Goal: Task Accomplishment & Management: Use online tool/utility

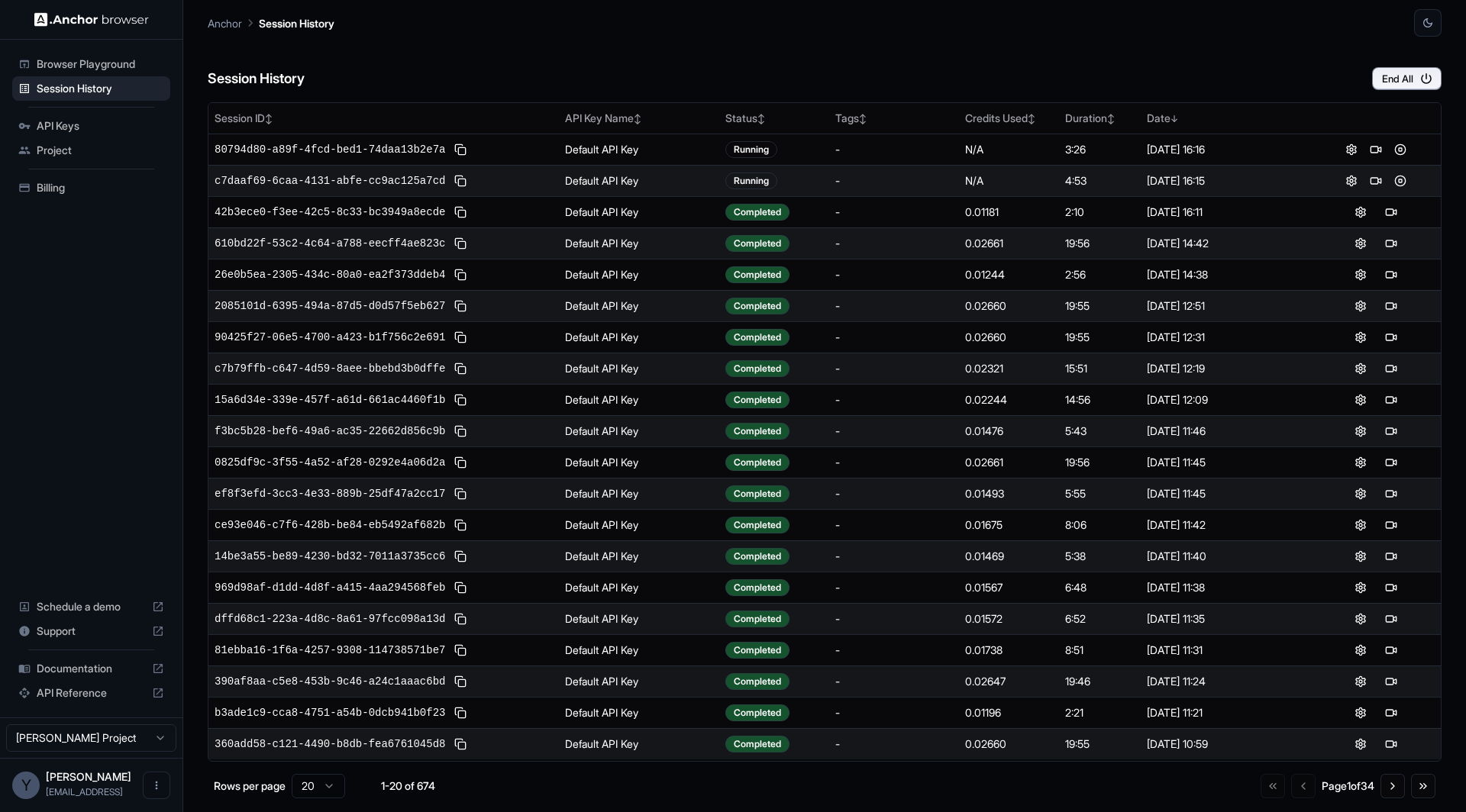
click at [98, 120] on span "API Keys" at bounding box center [100, 126] width 128 height 15
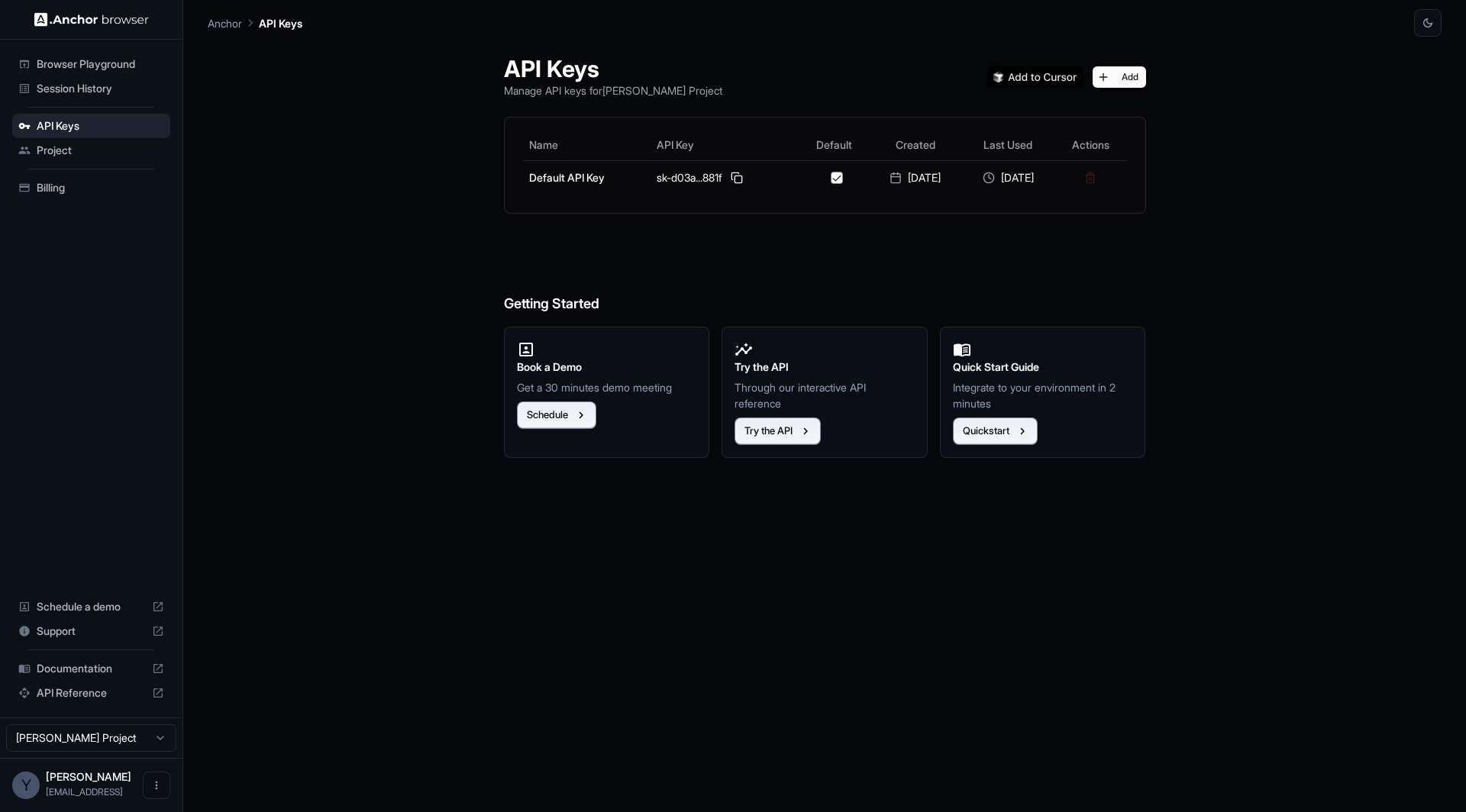
click at [95, 85] on span "Session History" at bounding box center [100, 88] width 128 height 15
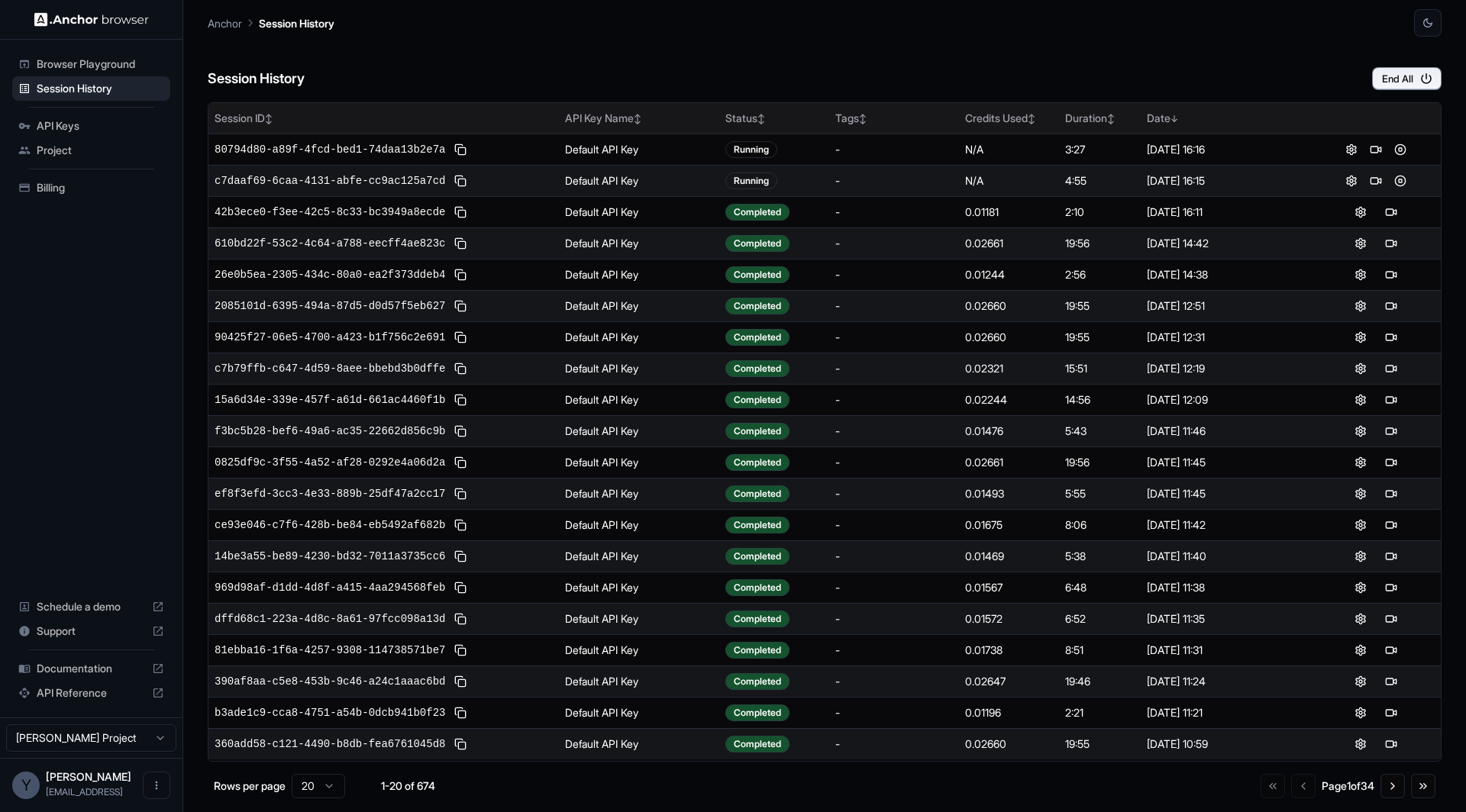
click at [435, 133] on th "Session ID ↕" at bounding box center [384, 118] width 350 height 31
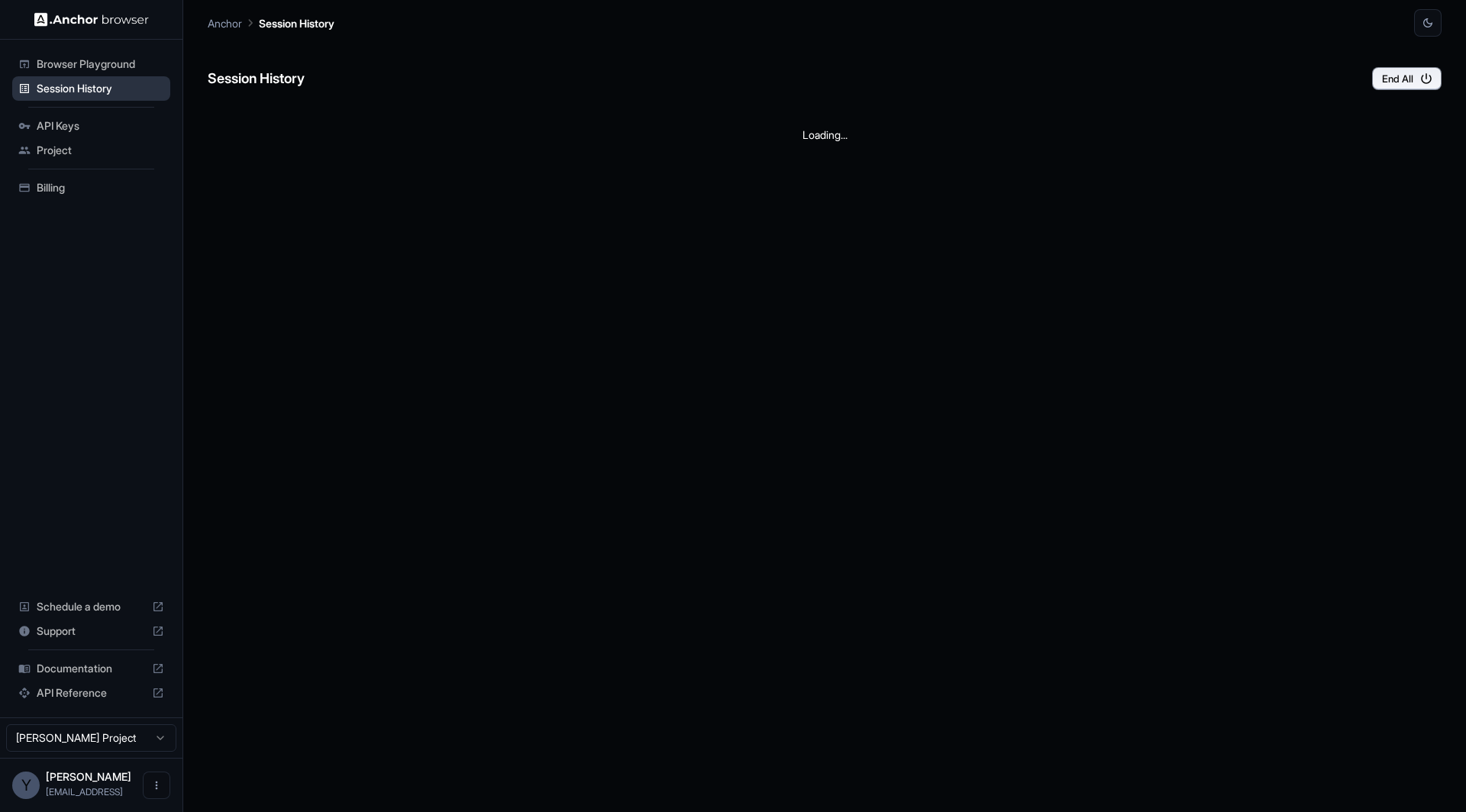
click at [90, 86] on span "Session History" at bounding box center [100, 88] width 128 height 15
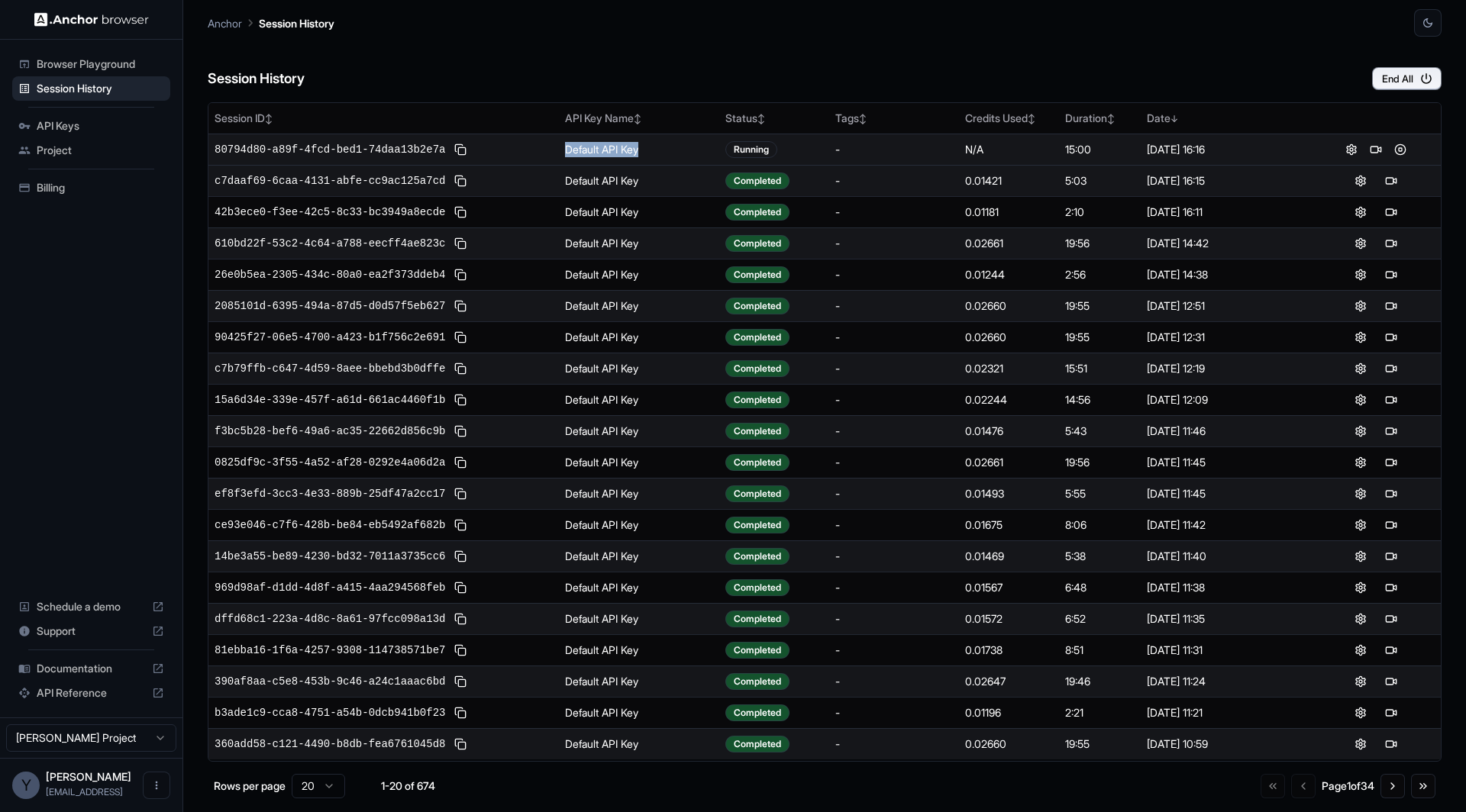
drag, startPoint x: 649, startPoint y: 151, endPoint x: 505, endPoint y: 151, distance: 144.0
click at [509, 151] on tr "80794d80-a89f-4fcd-bed1-74daa13b2e7a Default API Key Running - N/A 15:00 Aug 13…" at bounding box center [825, 149] width 1233 height 32
click at [505, 151] on div "80794d80-a89f-4fcd-bed1-74daa13b2e7a" at bounding box center [384, 149] width 338 height 19
drag, startPoint x: 505, startPoint y: 151, endPoint x: 640, endPoint y: 156, distance: 135.1
click at [640, 156] on tr "80794d80-a89f-4fcd-bed1-74daa13b2e7a Default API Key Running - N/A 15:00 Aug 13…" at bounding box center [825, 149] width 1233 height 32
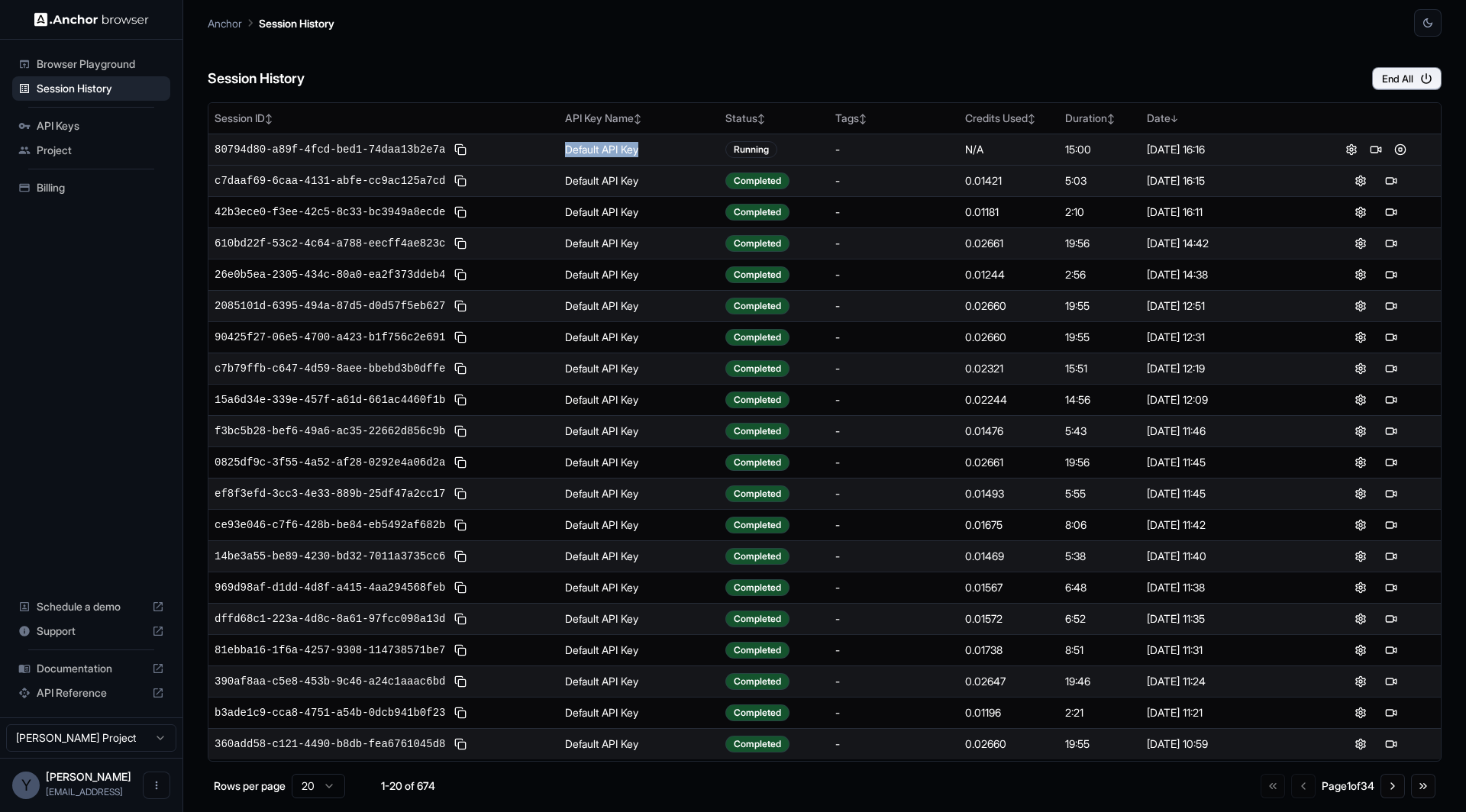
click at [640, 156] on td "Default API Key" at bounding box center [639, 149] width 160 height 32
drag, startPoint x: 654, startPoint y: 154, endPoint x: 589, endPoint y: 154, distance: 65.0
click at [594, 154] on td "Default API Key" at bounding box center [639, 149] width 160 height 32
click at [589, 154] on td "Default API Key" at bounding box center [639, 149] width 160 height 32
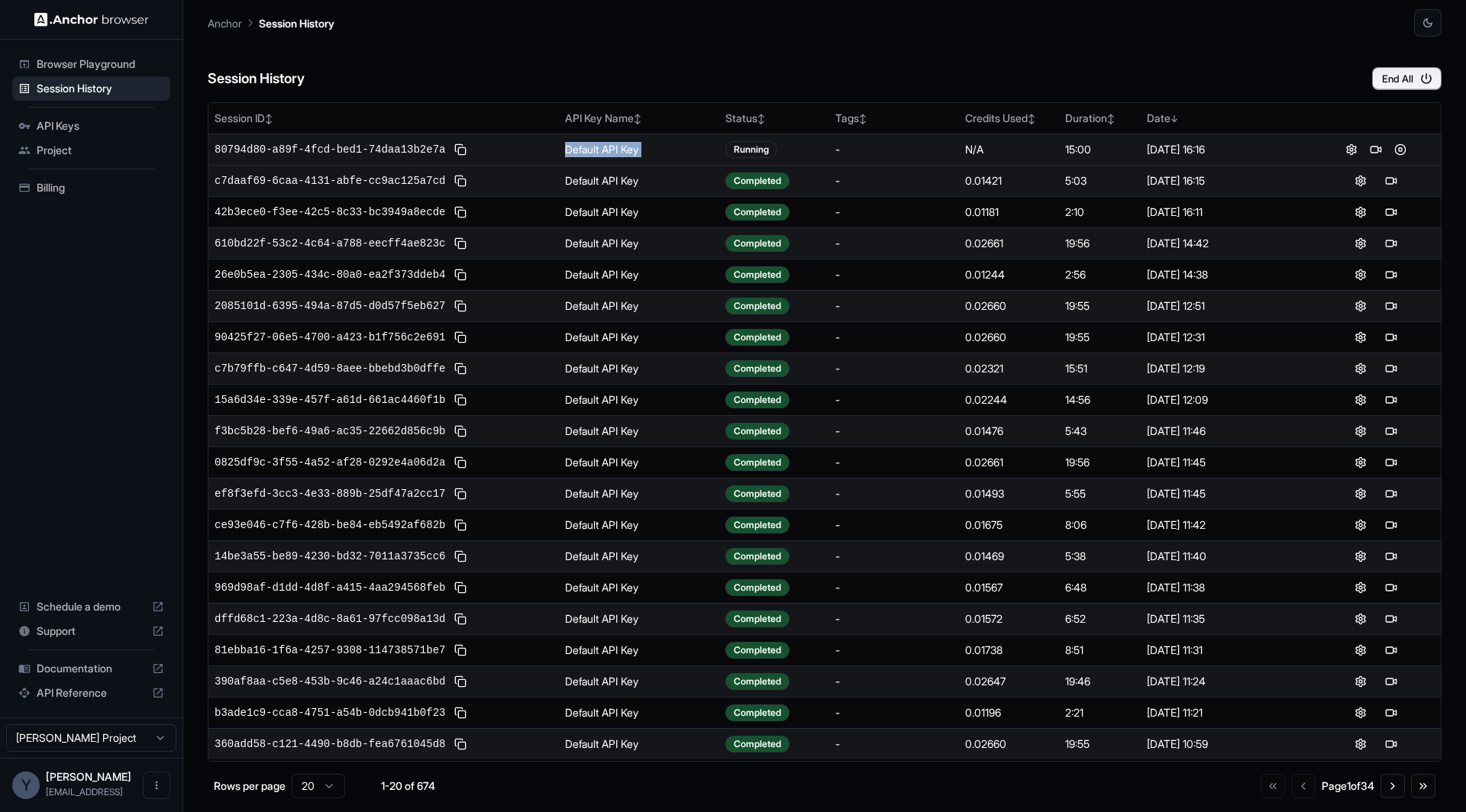
click at [589, 154] on td "Default API Key" at bounding box center [639, 149] width 160 height 32
click at [661, 154] on td "Default API Key" at bounding box center [639, 149] width 160 height 32
drag, startPoint x: 661, startPoint y: 154, endPoint x: 529, endPoint y: 135, distance: 133.4
click at [529, 135] on tr "80794d80-a89f-4fcd-bed1-74daa13b2e7a Default API Key Running - N/A 15:00 Aug 13…" at bounding box center [825, 149] width 1233 height 32
click at [529, 135] on td "80794d80-a89f-4fcd-bed1-74daa13b2e7a" at bounding box center [384, 149] width 350 height 32
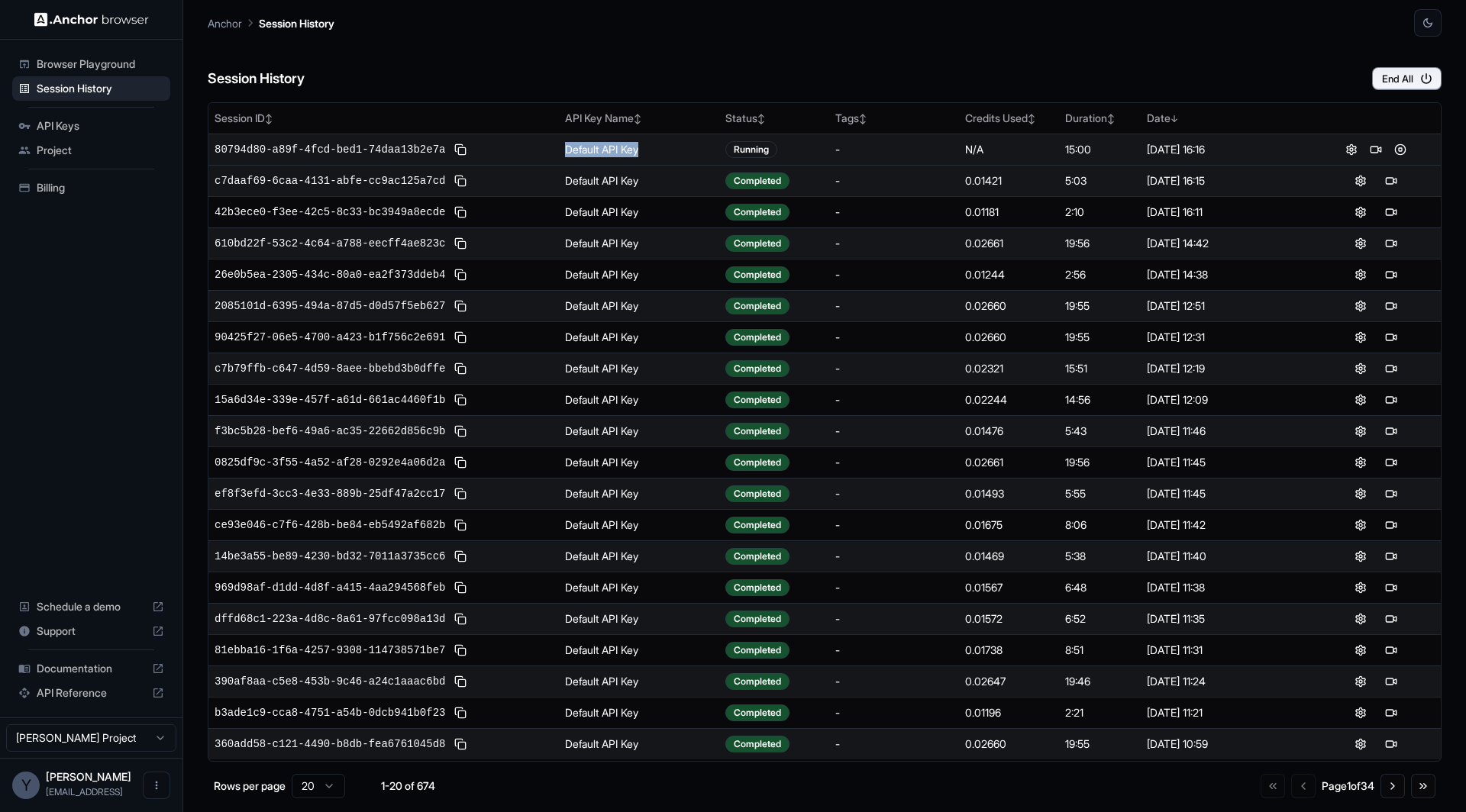
drag, startPoint x: 529, startPoint y: 135, endPoint x: 702, endPoint y: 143, distance: 173.2
click at [702, 143] on tr "80794d80-a89f-4fcd-bed1-74daa13b2e7a Default API Key Running - N/A 15:00 Aug 13…" at bounding box center [825, 149] width 1233 height 32
click at [702, 143] on td "Default API Key" at bounding box center [639, 149] width 160 height 32
drag, startPoint x: 602, startPoint y: 147, endPoint x: 575, endPoint y: 145, distance: 27.1
click at [575, 145] on td "Default API Key" at bounding box center [639, 149] width 160 height 32
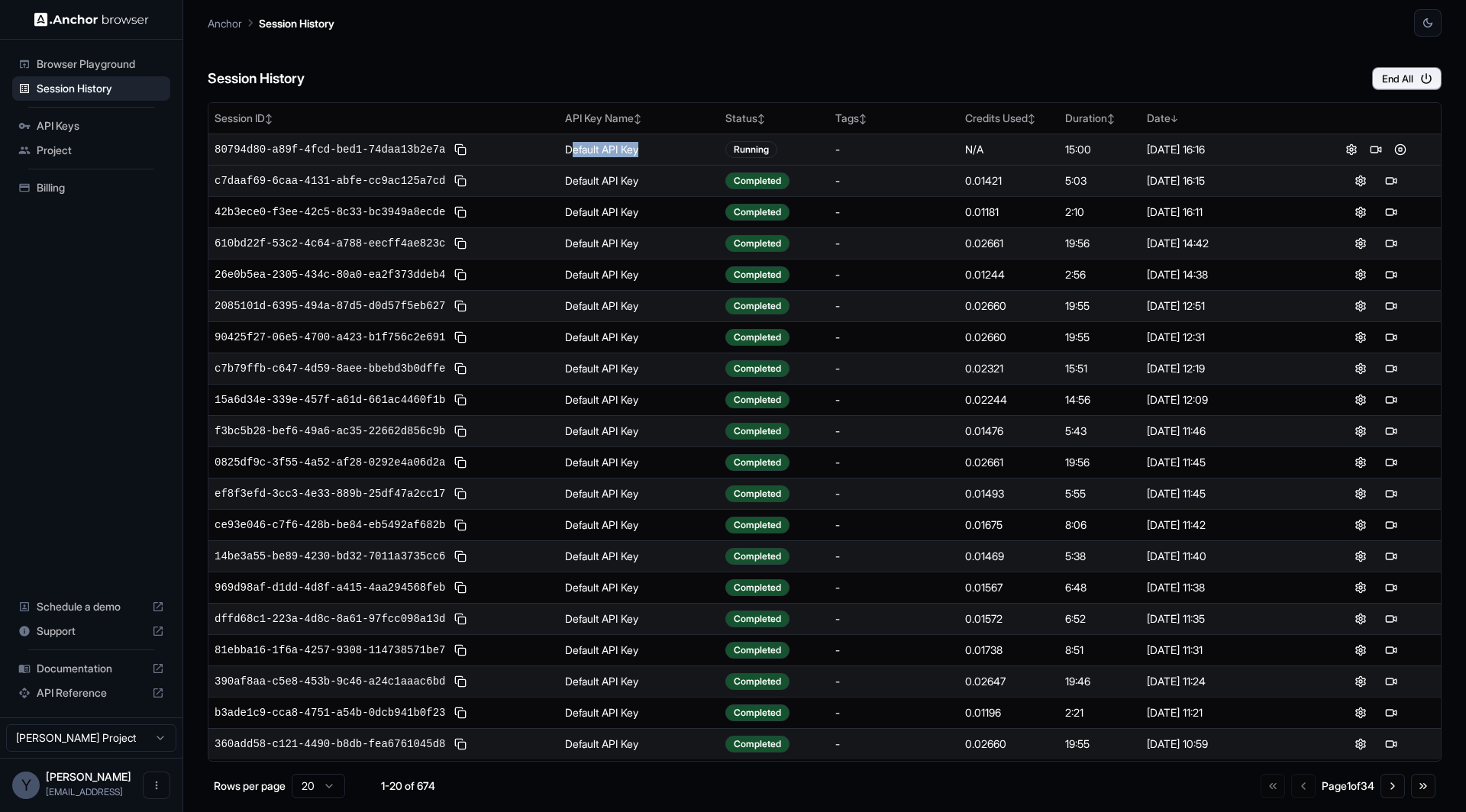
click at [575, 145] on td "Default API Key" at bounding box center [639, 149] width 160 height 32
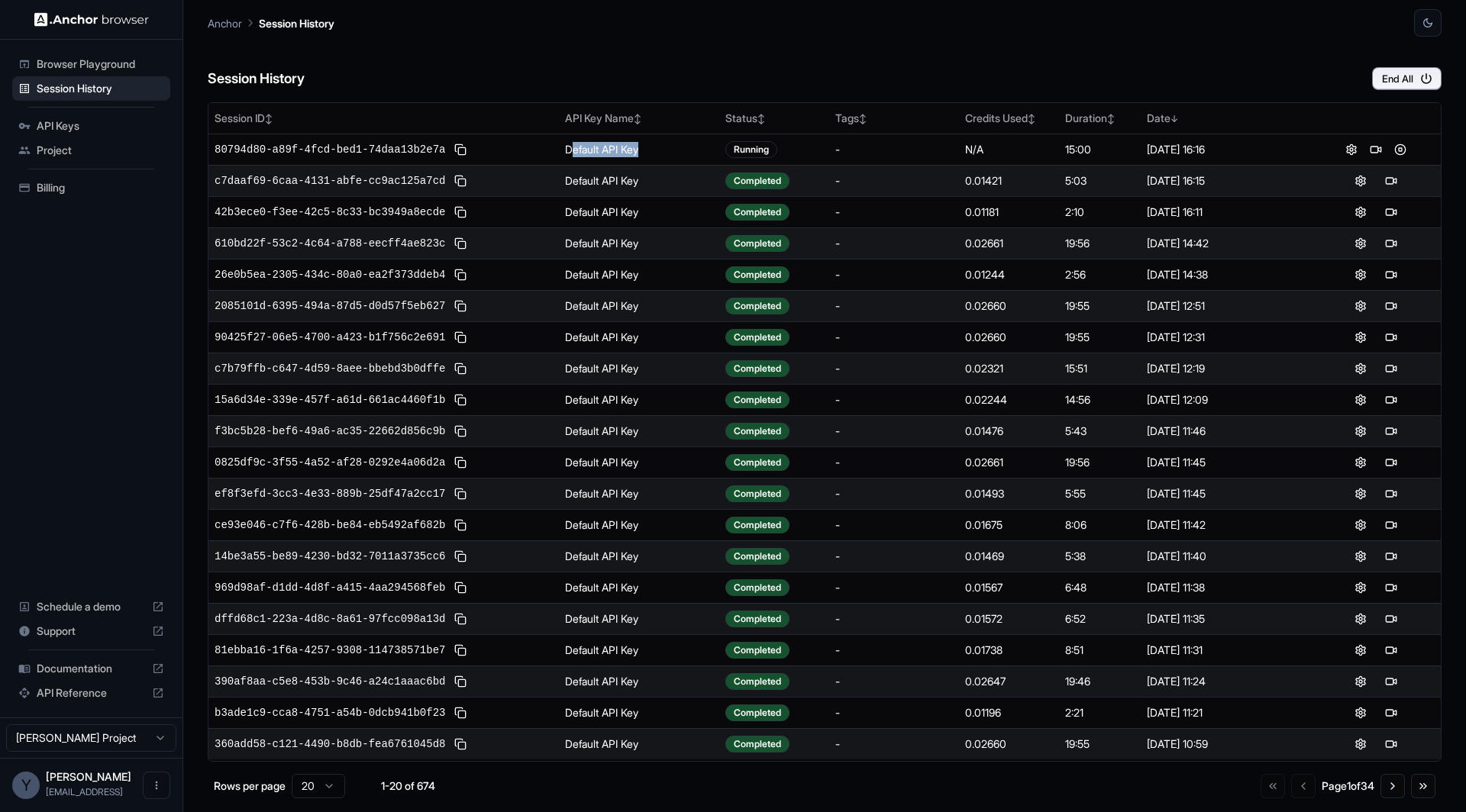
drag, startPoint x: 575, startPoint y: 145, endPoint x: 727, endPoint y: 169, distance: 153.9
click at [727, 169] on tbody "80794d80-a89f-4fcd-bed1-74daa13b2e7a Default API Key Running - N/A 15:00 Aug 13…" at bounding box center [825, 446] width 1233 height 626
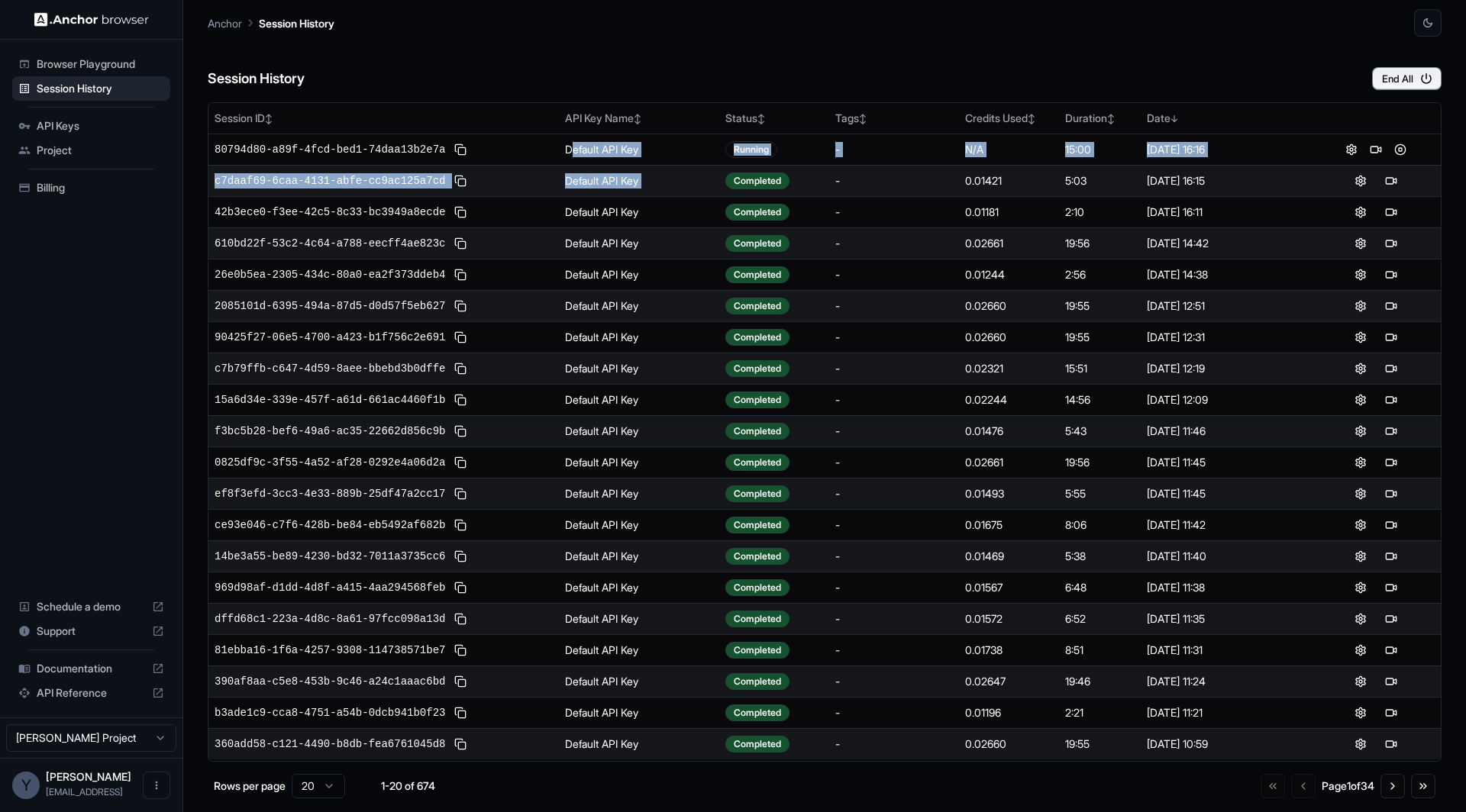
click at [727, 169] on td "Completed" at bounding box center [774, 181] width 110 height 32
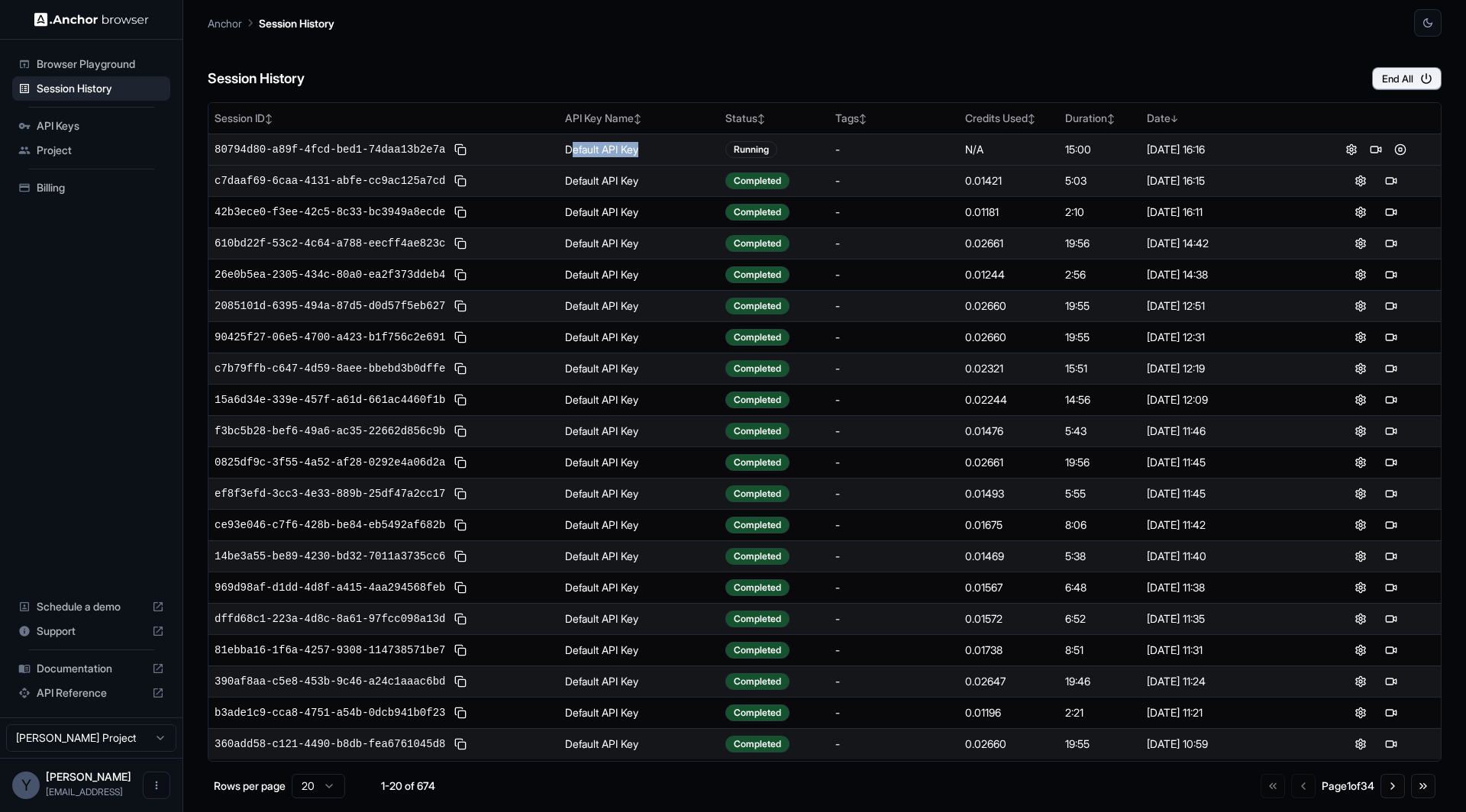
drag, startPoint x: 621, startPoint y: 153, endPoint x: 568, endPoint y: 153, distance: 53.0
click at [568, 153] on td "Default API Key" at bounding box center [639, 149] width 160 height 32
drag, startPoint x: 548, startPoint y: 146, endPoint x: 703, endPoint y: 146, distance: 155.0
click at [681, 146] on tr "80794d80-a89f-4fcd-bed1-74daa13b2e7a Default API Key Running - N/A 15:00 Aug 13…" at bounding box center [825, 149] width 1233 height 32
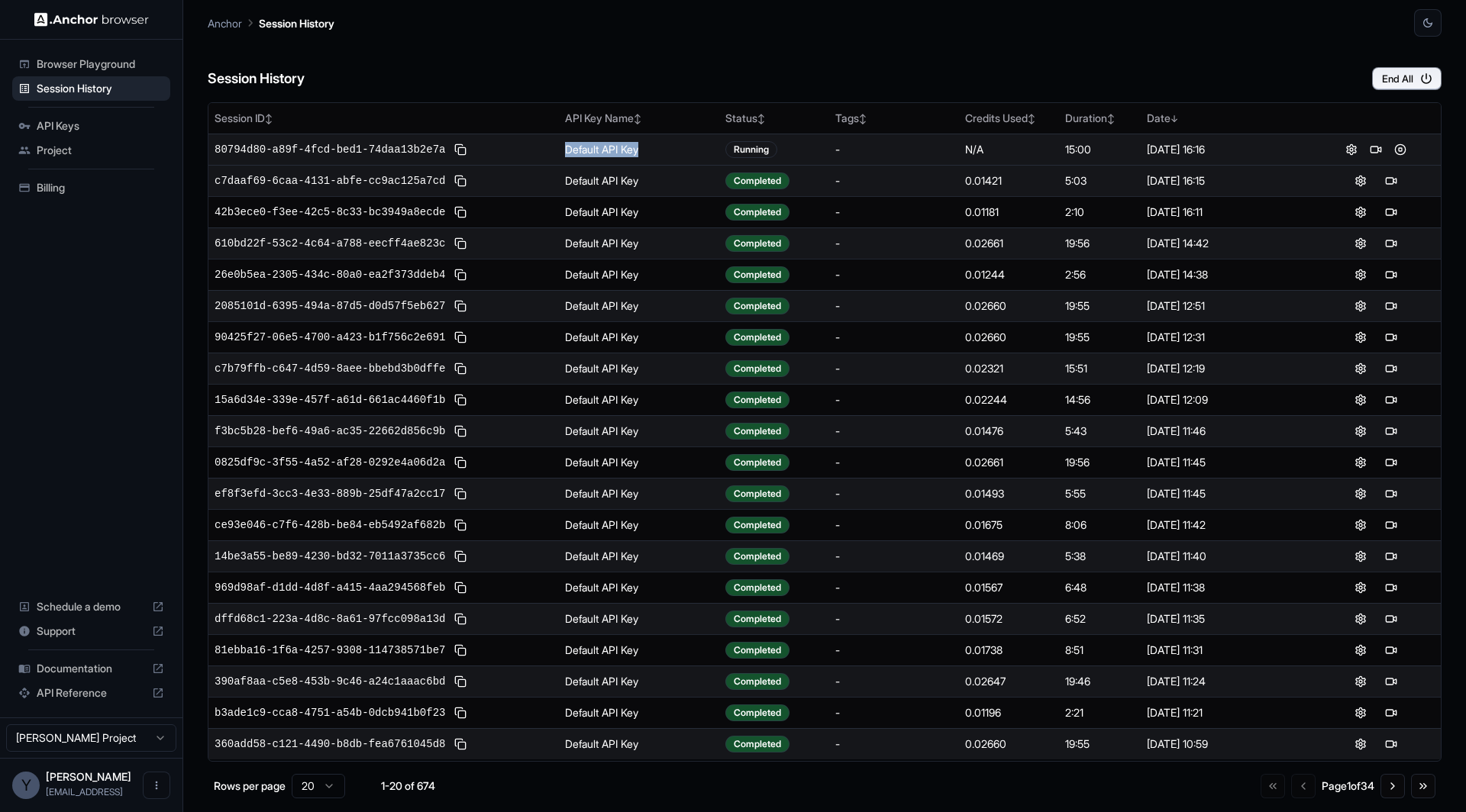
click at [703, 146] on td "Default API Key" at bounding box center [639, 149] width 160 height 32
drag, startPoint x: 583, startPoint y: 148, endPoint x: 463, endPoint y: 148, distance: 120.0
click at [463, 148] on tr "80794d80-a89f-4fcd-bed1-74daa13b2e7a Default API Key Running - N/A 15:00 Aug 13…" at bounding box center [825, 149] width 1233 height 32
click at [517, 148] on div "80794d80-a89f-4fcd-bed1-74daa13b2e7a" at bounding box center [384, 149] width 338 height 19
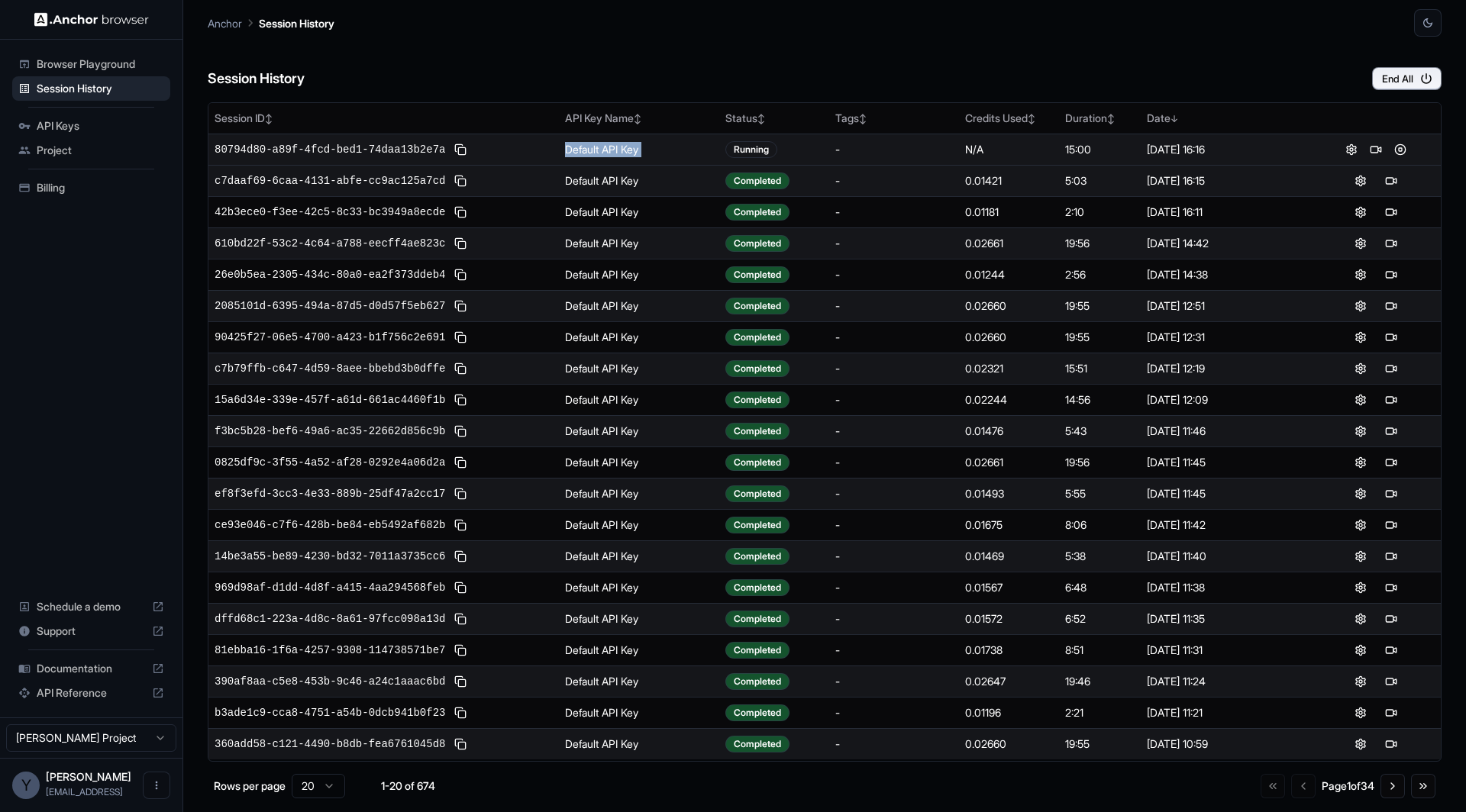
click at [517, 148] on div "80794d80-a89f-4fcd-bed1-74daa13b2e7a" at bounding box center [384, 149] width 338 height 19
click at [609, 155] on td "Default API Key" at bounding box center [639, 149] width 160 height 32
click at [611, 155] on td "Default API Key" at bounding box center [639, 149] width 160 height 32
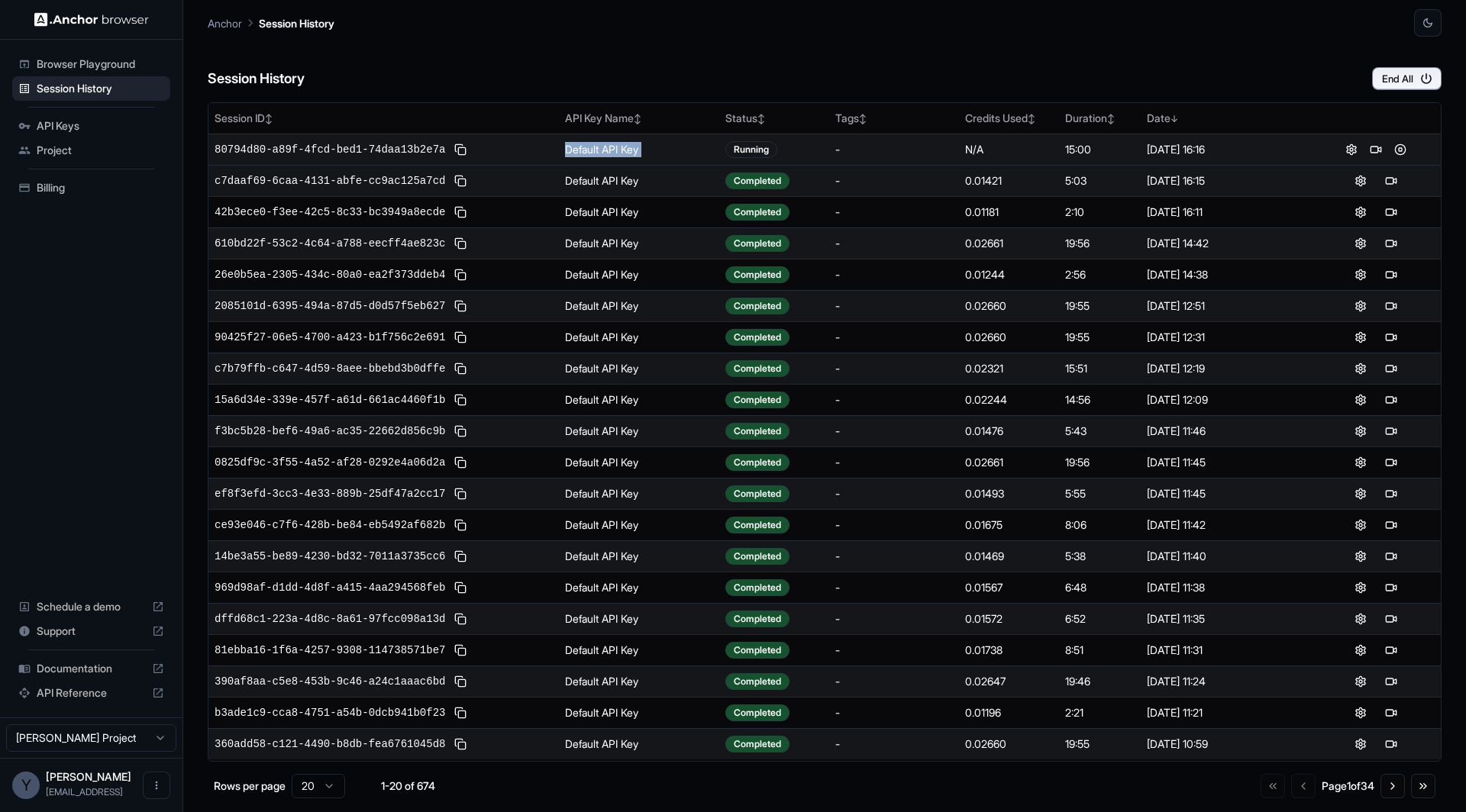
click at [611, 155] on td "Default API Key" at bounding box center [639, 149] width 160 height 32
click at [650, 151] on td "Default API Key" at bounding box center [639, 149] width 160 height 32
drag, startPoint x: 650, startPoint y: 151, endPoint x: 537, endPoint y: 151, distance: 113.0
click at [538, 151] on tr "80794d80-a89f-4fcd-bed1-74daa13b2e7a Default API Key Running - N/A 15:00 Aug 13…" at bounding box center [825, 149] width 1233 height 32
click at [537, 151] on div "80794d80-a89f-4fcd-bed1-74daa13b2e7a" at bounding box center [384, 149] width 338 height 19
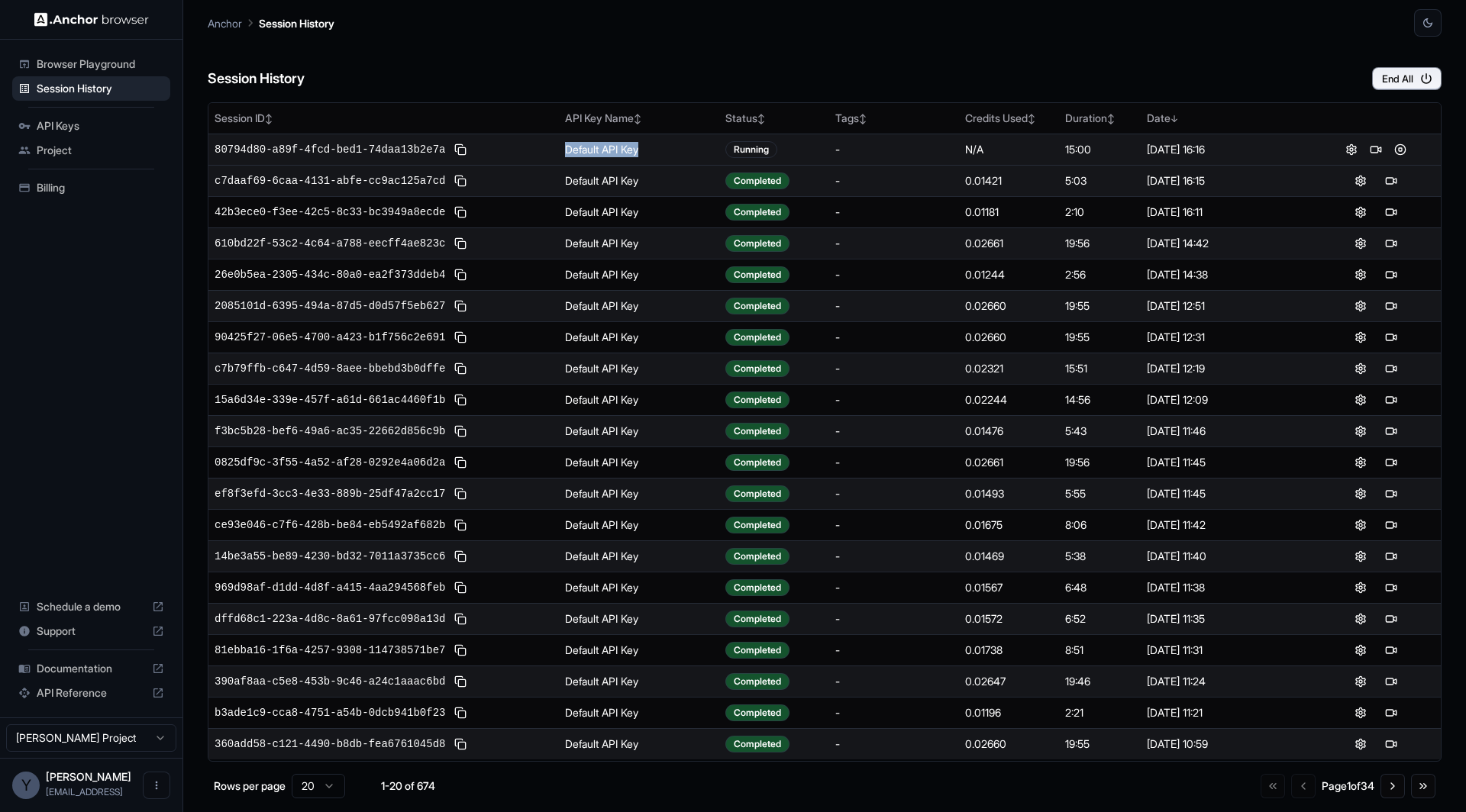
drag, startPoint x: 537, startPoint y: 151, endPoint x: 675, endPoint y: 151, distance: 138.0
click at [664, 151] on tr "80794d80-a89f-4fcd-bed1-74daa13b2e7a Default API Key Running - N/A 15:00 Aug 13…" at bounding box center [825, 149] width 1233 height 32
click at [675, 151] on td "Default API Key" at bounding box center [639, 149] width 160 height 32
drag, startPoint x: 675, startPoint y: 151, endPoint x: 553, endPoint y: 150, distance: 122.0
click at [561, 151] on td "Default API Key" at bounding box center [639, 149] width 160 height 32
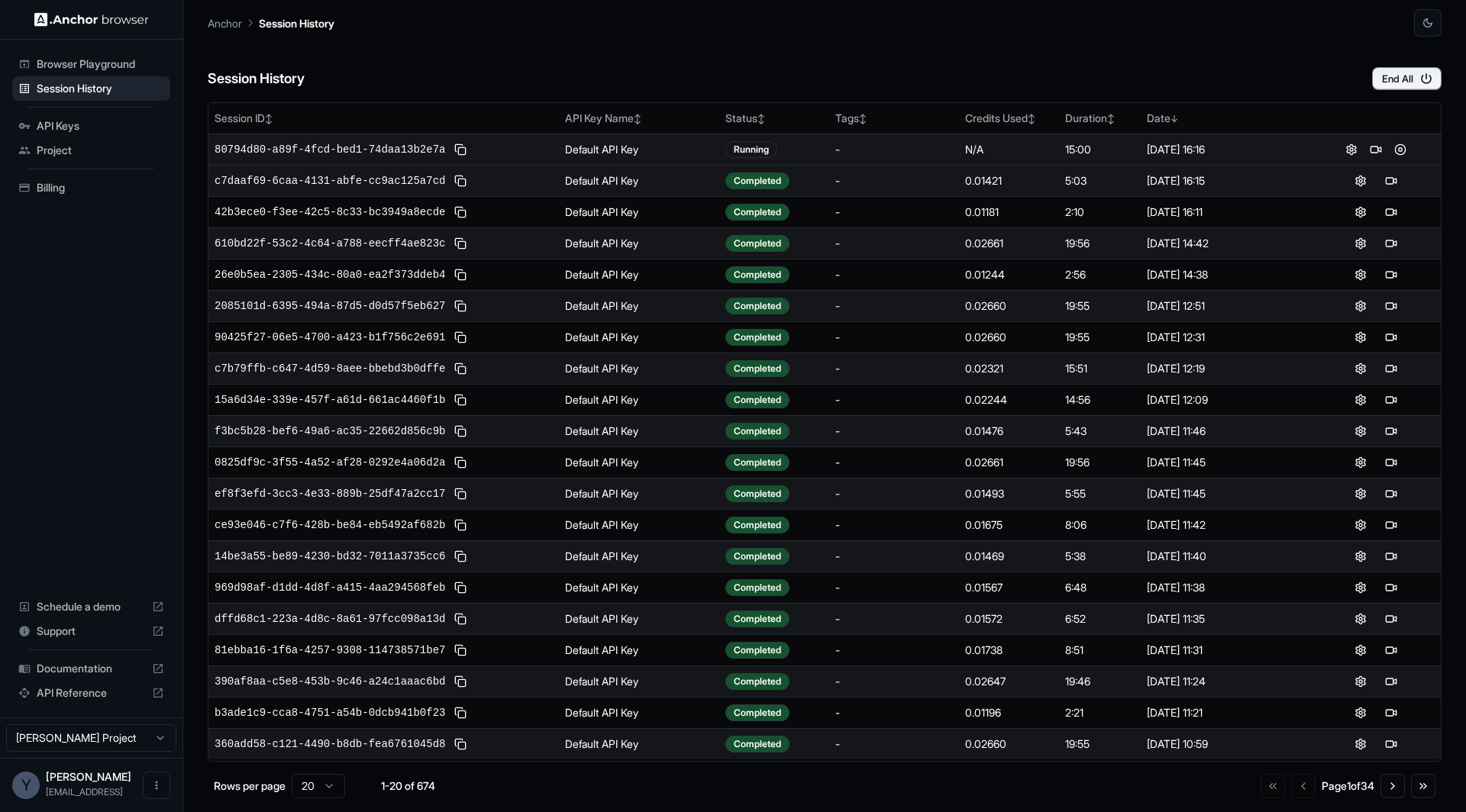
click at [553, 150] on td "80794d80-a89f-4fcd-bed1-74daa13b2e7a" at bounding box center [384, 149] width 350 height 32
click at [553, 145] on td "80794d80-a89f-4fcd-bed1-74daa13b2e7a" at bounding box center [384, 149] width 350 height 32
click at [560, 147] on td "Default API Key" at bounding box center [639, 149] width 160 height 32
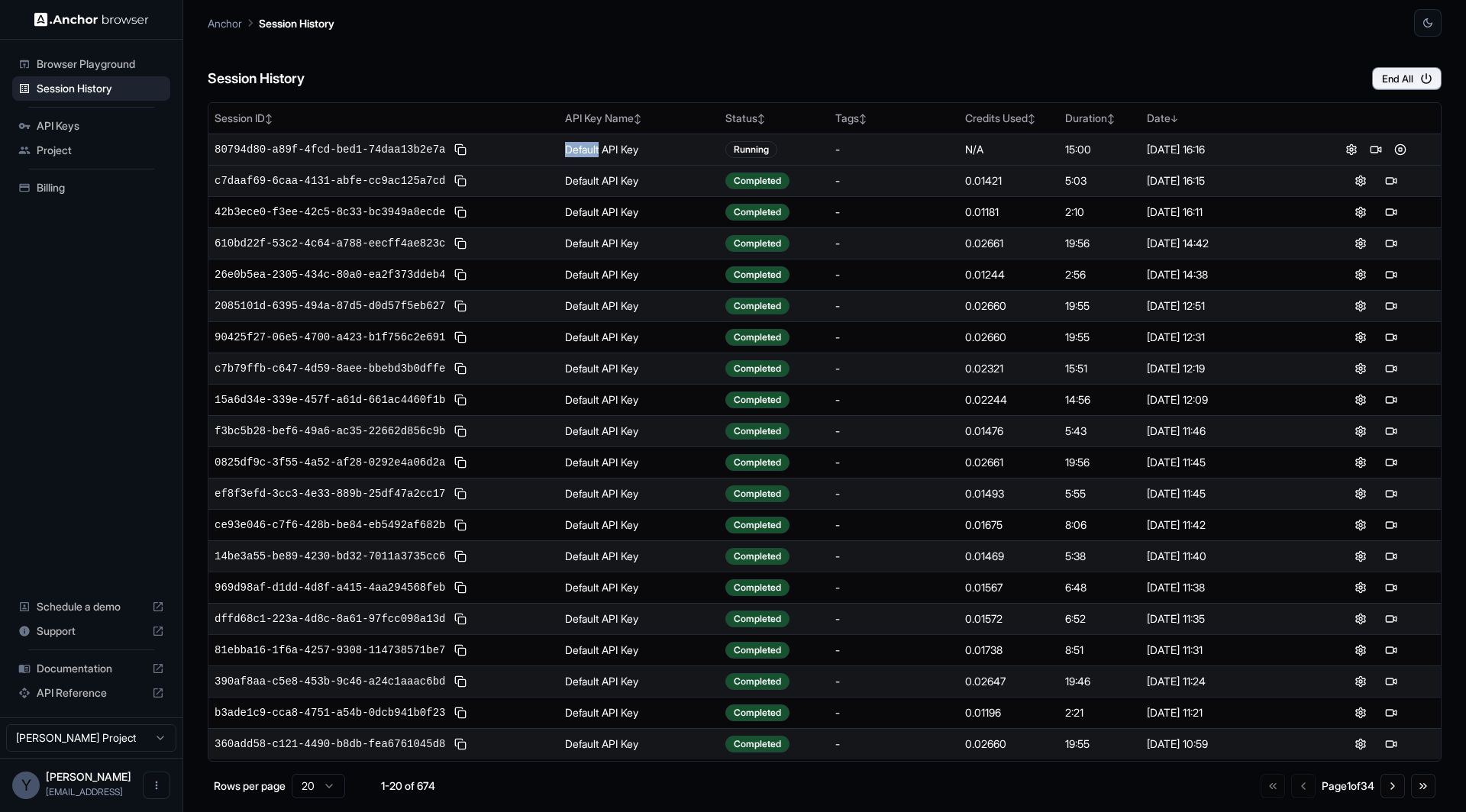
click at [560, 147] on td "Default API Key" at bounding box center [639, 149] width 160 height 32
drag, startPoint x: 560, startPoint y: 147, endPoint x: 617, endPoint y: 147, distance: 57.0
click at [562, 147] on td "Default API Key" at bounding box center [639, 149] width 160 height 32
click at [617, 147] on td "Default API Key" at bounding box center [639, 149] width 160 height 32
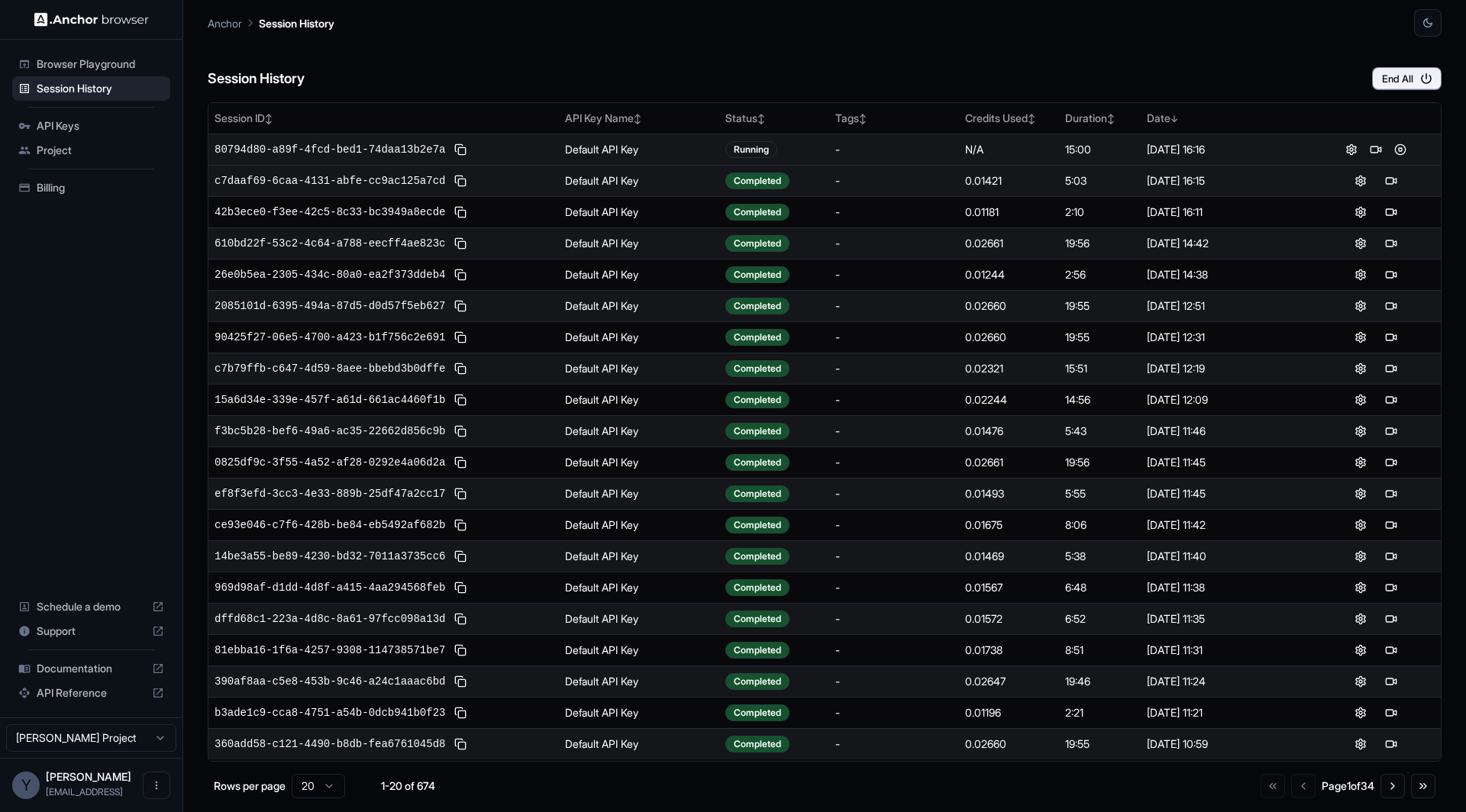
click at [651, 147] on td "Default API Key" at bounding box center [639, 149] width 160 height 32
click at [652, 147] on td "Default API Key" at bounding box center [639, 149] width 160 height 32
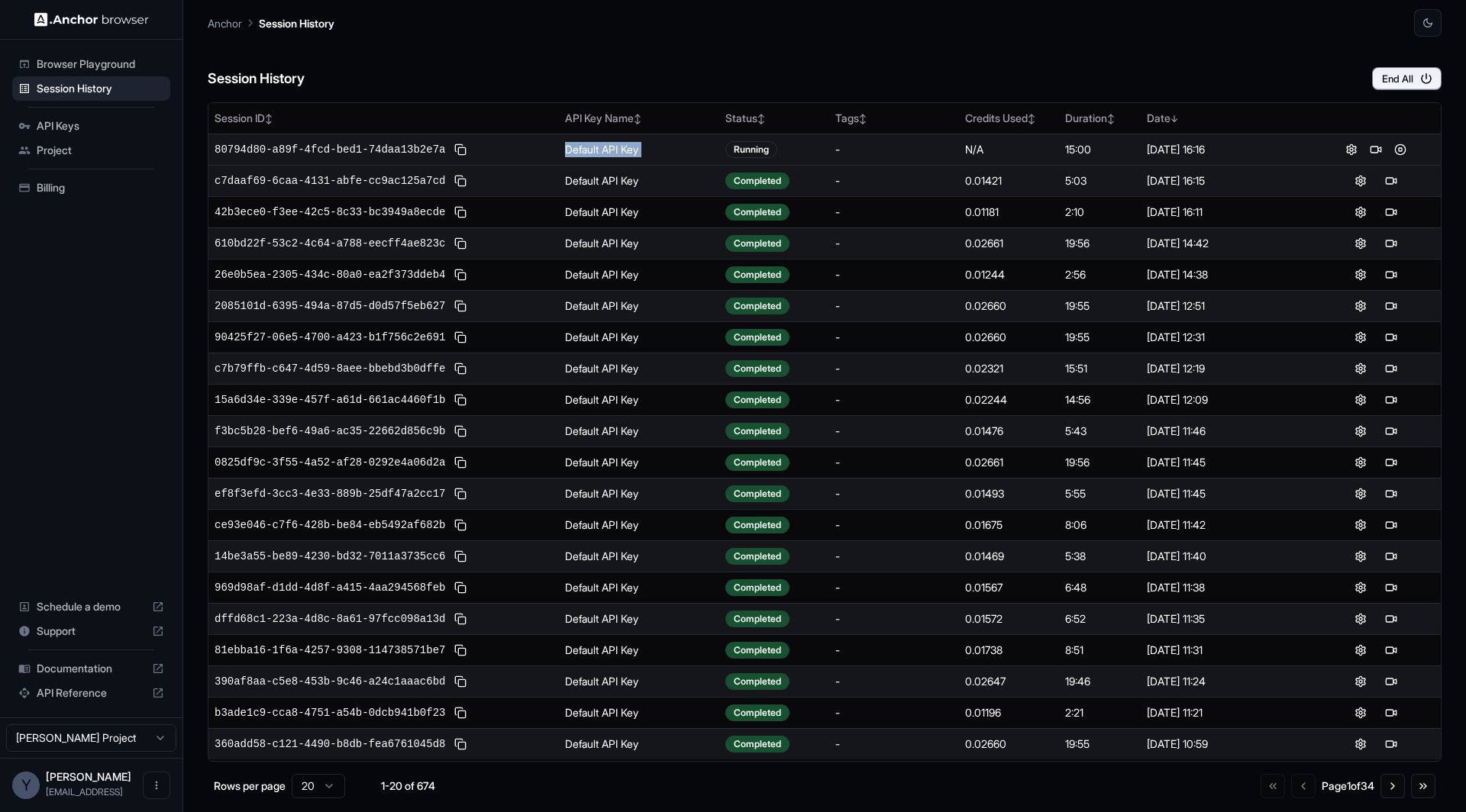
drag, startPoint x: 652, startPoint y: 147, endPoint x: 501, endPoint y: 142, distance: 151.1
click at [509, 145] on tr "80794d80-a89f-4fcd-bed1-74daa13b2e7a Default API Key Running - N/A 15:00 Aug 13…" at bounding box center [825, 149] width 1233 height 32
click at [501, 142] on div "80794d80-a89f-4fcd-bed1-74daa13b2e7a" at bounding box center [384, 149] width 338 height 19
click at [559, 158] on td "Default API Key" at bounding box center [639, 149] width 160 height 32
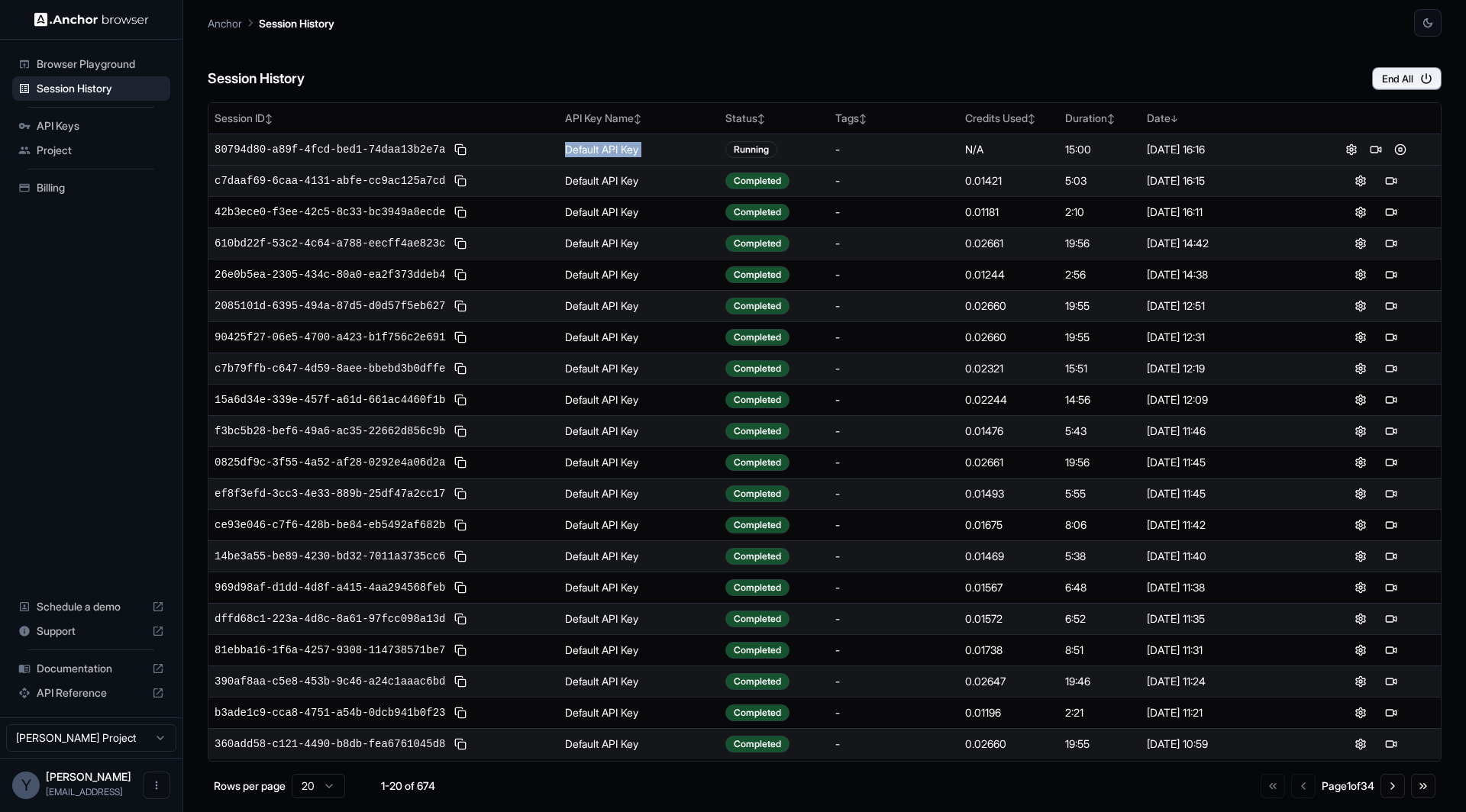
click at [559, 158] on td "Default API Key" at bounding box center [639, 149] width 160 height 32
click at [588, 158] on td "Default API Key" at bounding box center [639, 149] width 160 height 32
drag, startPoint x: 588, startPoint y: 158, endPoint x: 527, endPoint y: 152, distance: 61.3
click at [536, 155] on tr "80794d80-a89f-4fcd-bed1-74daa13b2e7a Default API Key Running - N/A 15:00 Aug 13…" at bounding box center [825, 149] width 1233 height 32
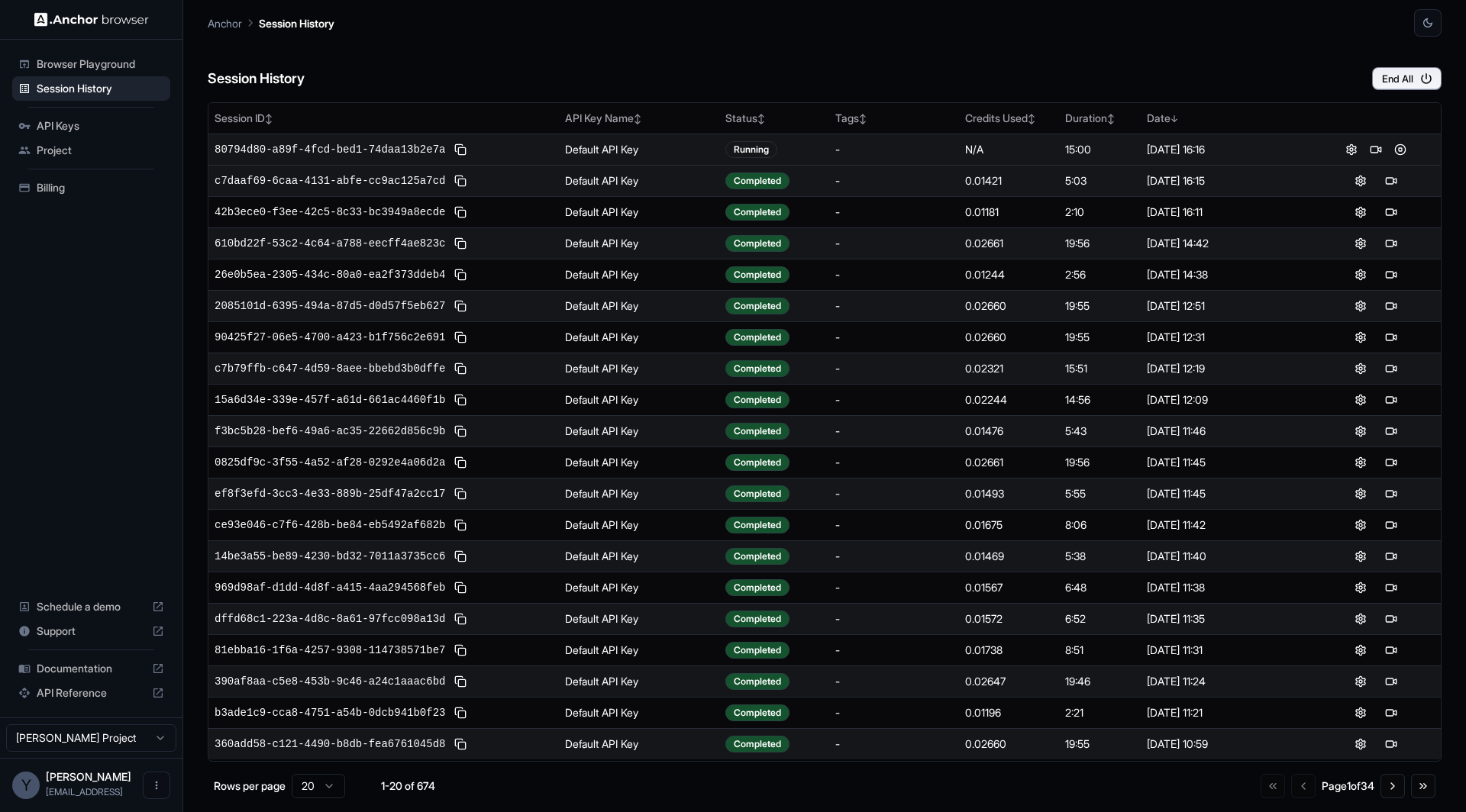
click at [527, 152] on div "80794d80-a89f-4fcd-bed1-74daa13b2e7a" at bounding box center [384, 149] width 338 height 19
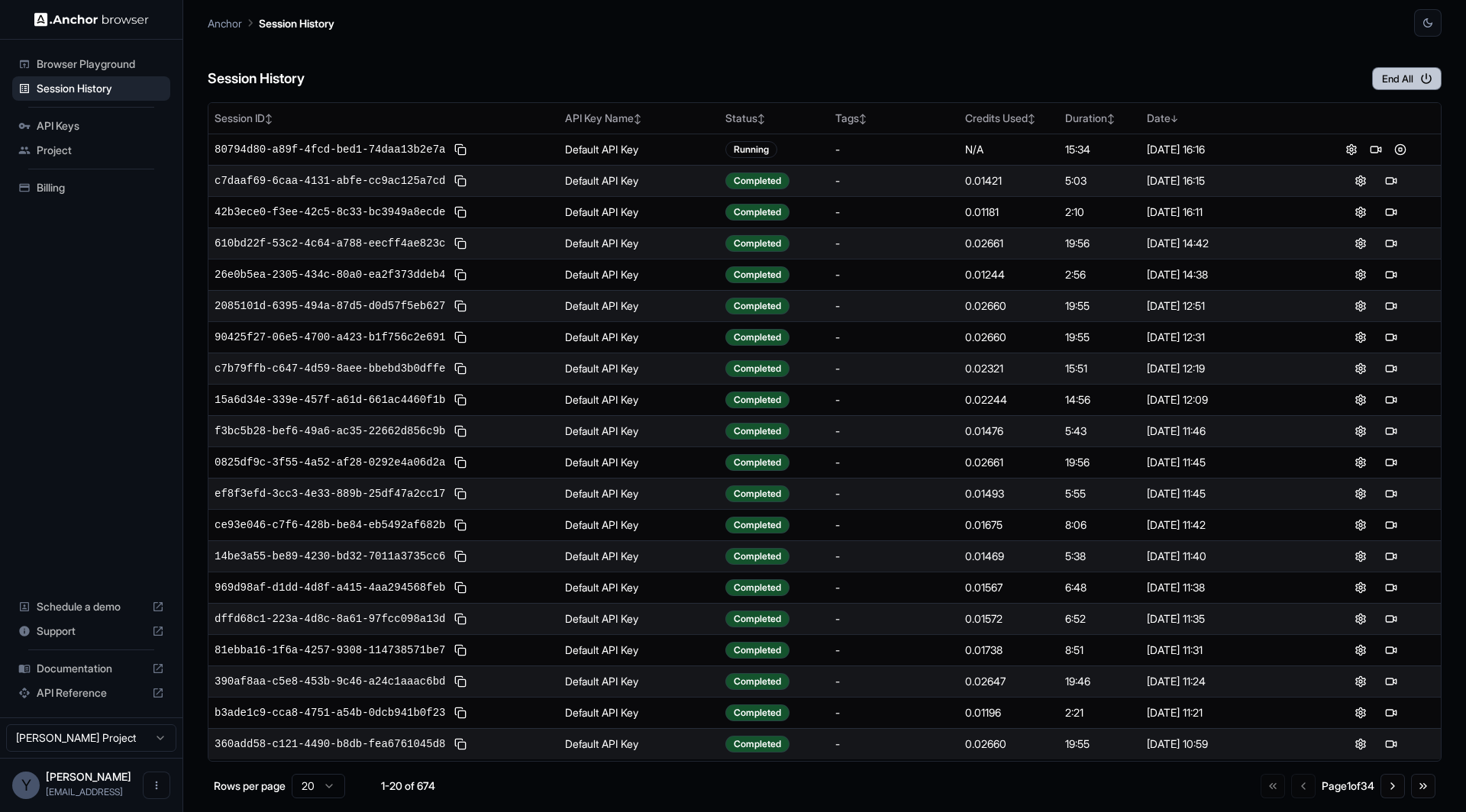
click at [1394, 77] on button "End All" at bounding box center [1407, 78] width 69 height 23
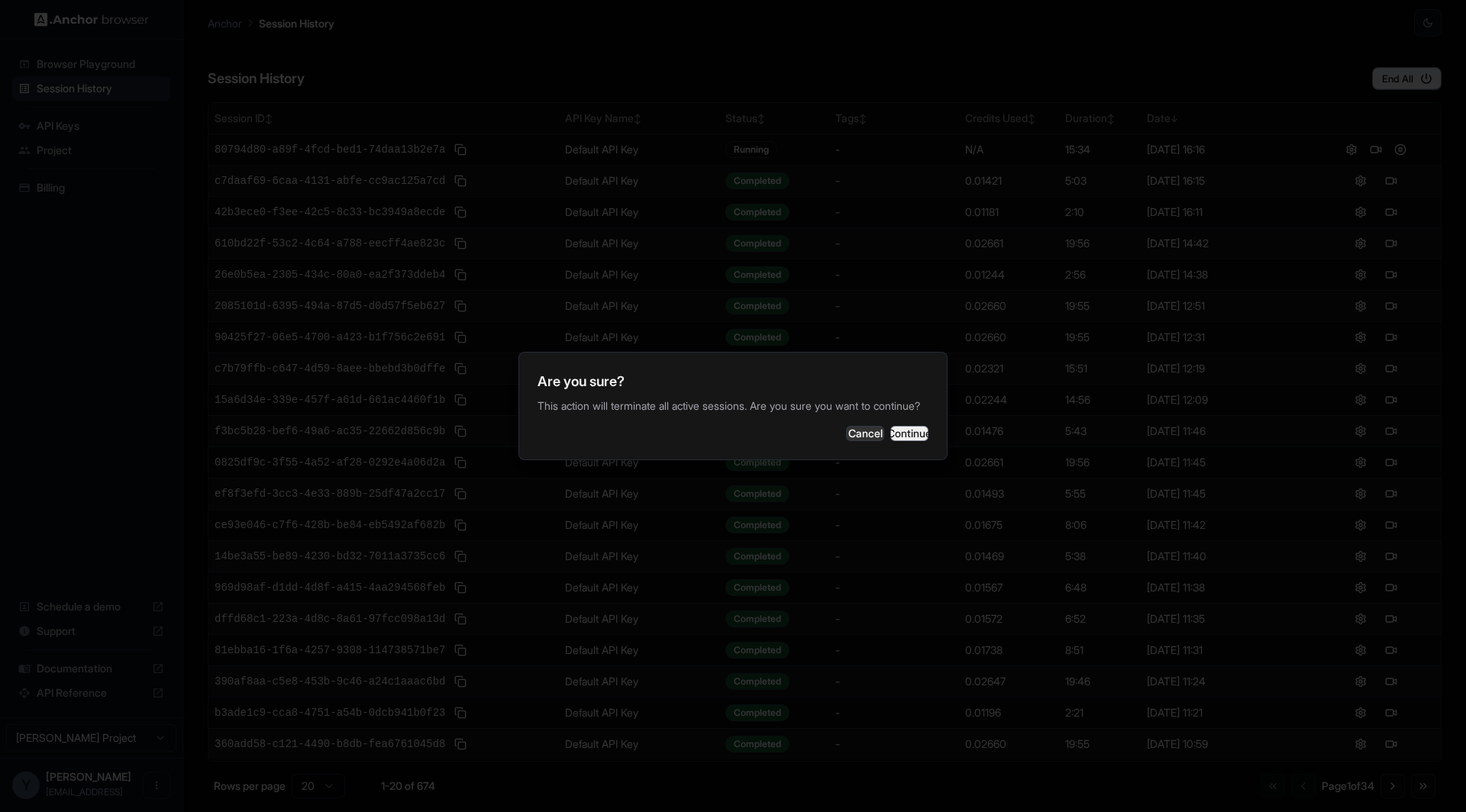
click at [890, 441] on button "Continue" at bounding box center [909, 433] width 39 height 15
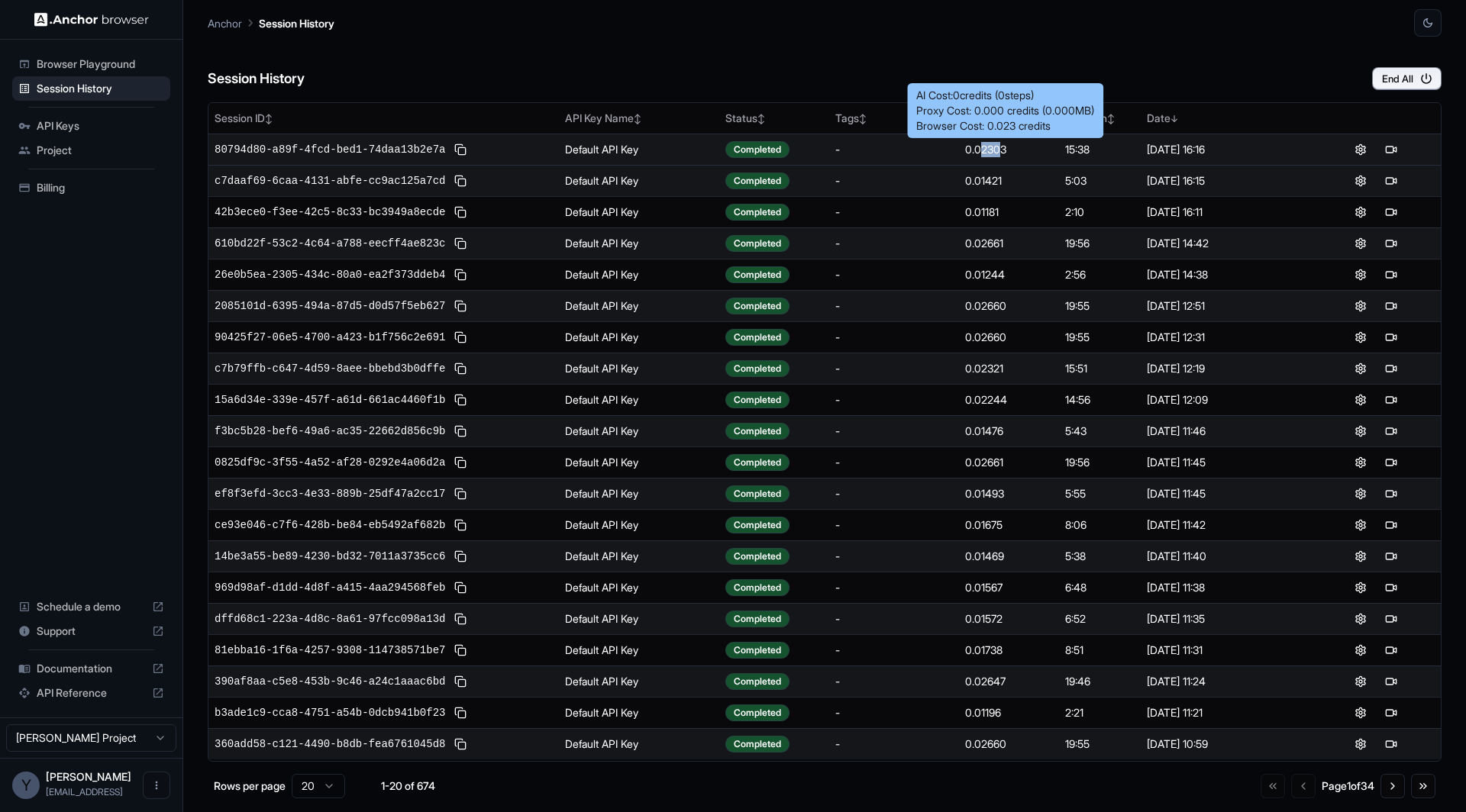
drag, startPoint x: 982, startPoint y: 151, endPoint x: 999, endPoint y: 152, distance: 17.0
click at [999, 152] on div "0.02303" at bounding box center [1008, 149] width 88 height 15
